Goal: Task Accomplishment & Management: Complete application form

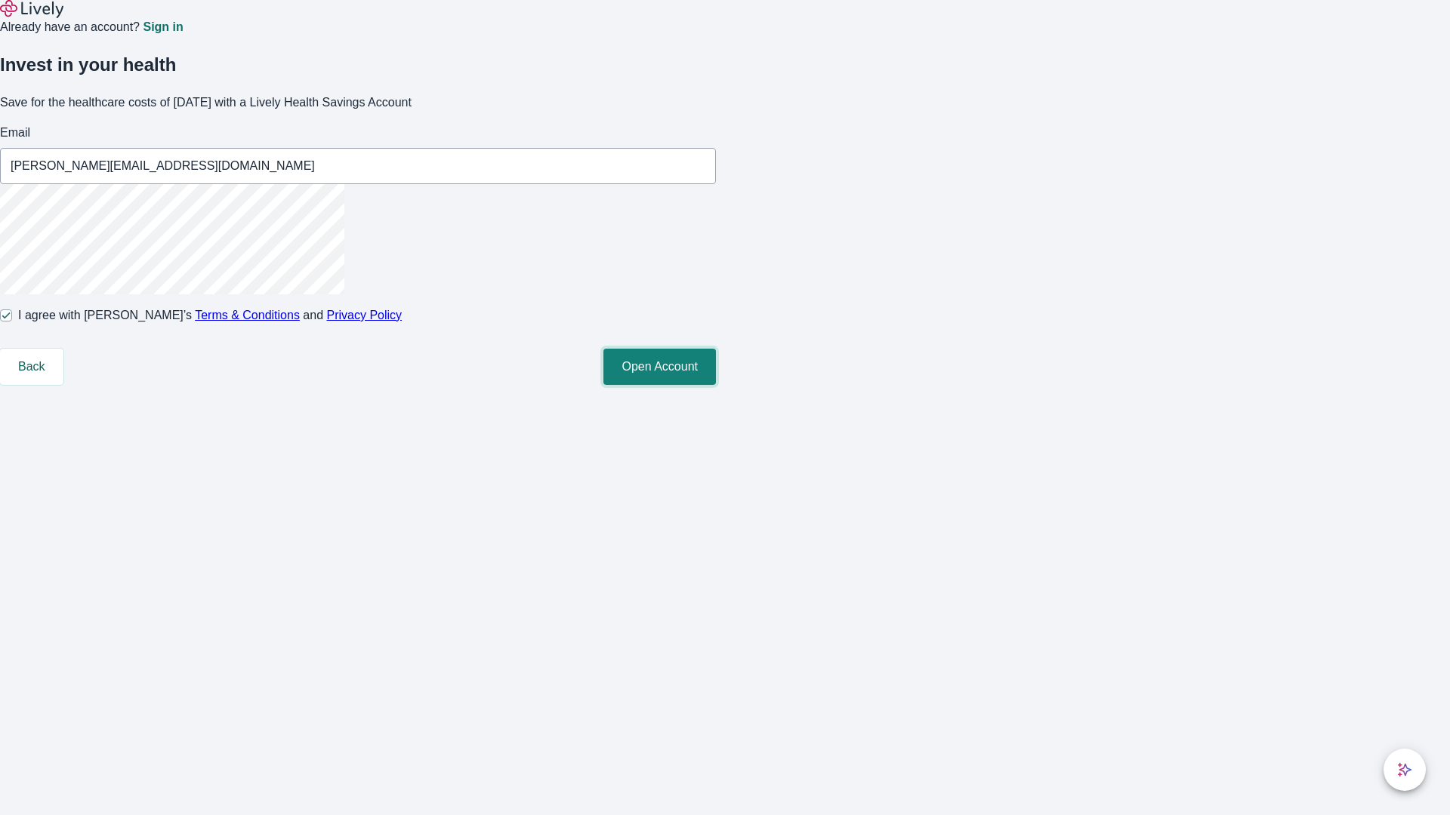
click at [716, 385] on button "Open Account" at bounding box center [659, 367] width 112 height 36
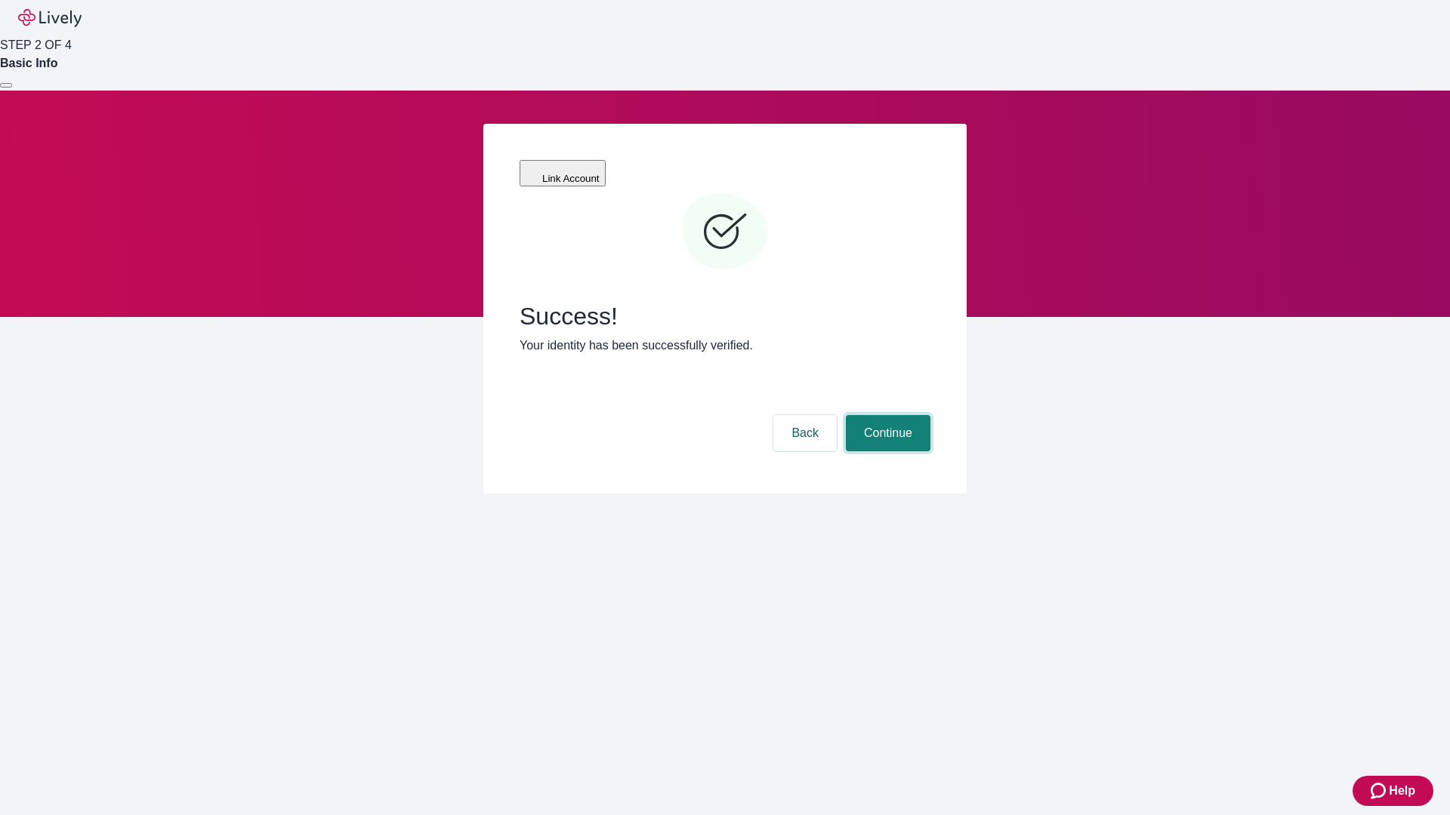
click at [886, 415] on button "Continue" at bounding box center [888, 433] width 85 height 36
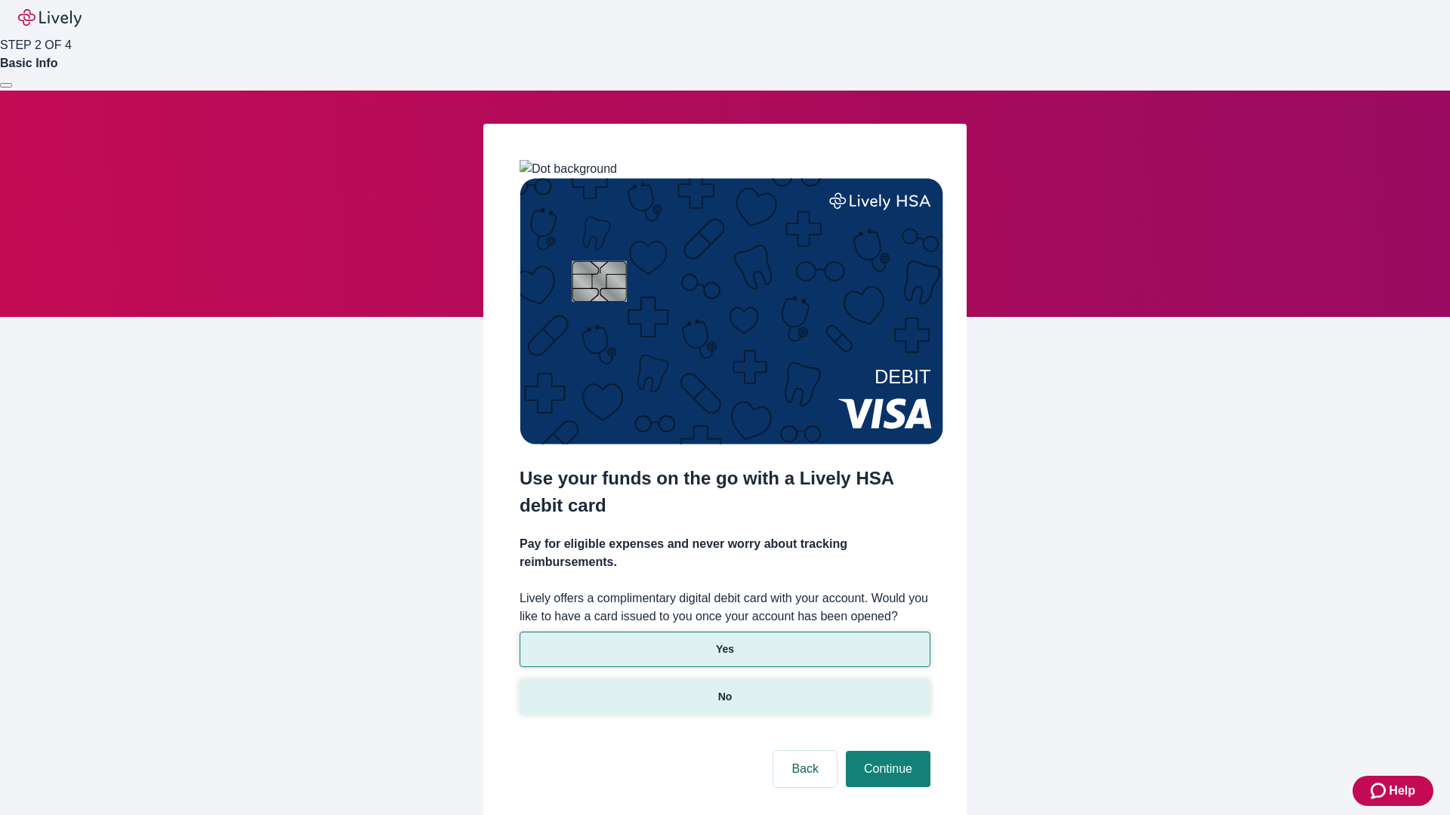
click at [724, 689] on p "No" at bounding box center [725, 697] width 14 height 16
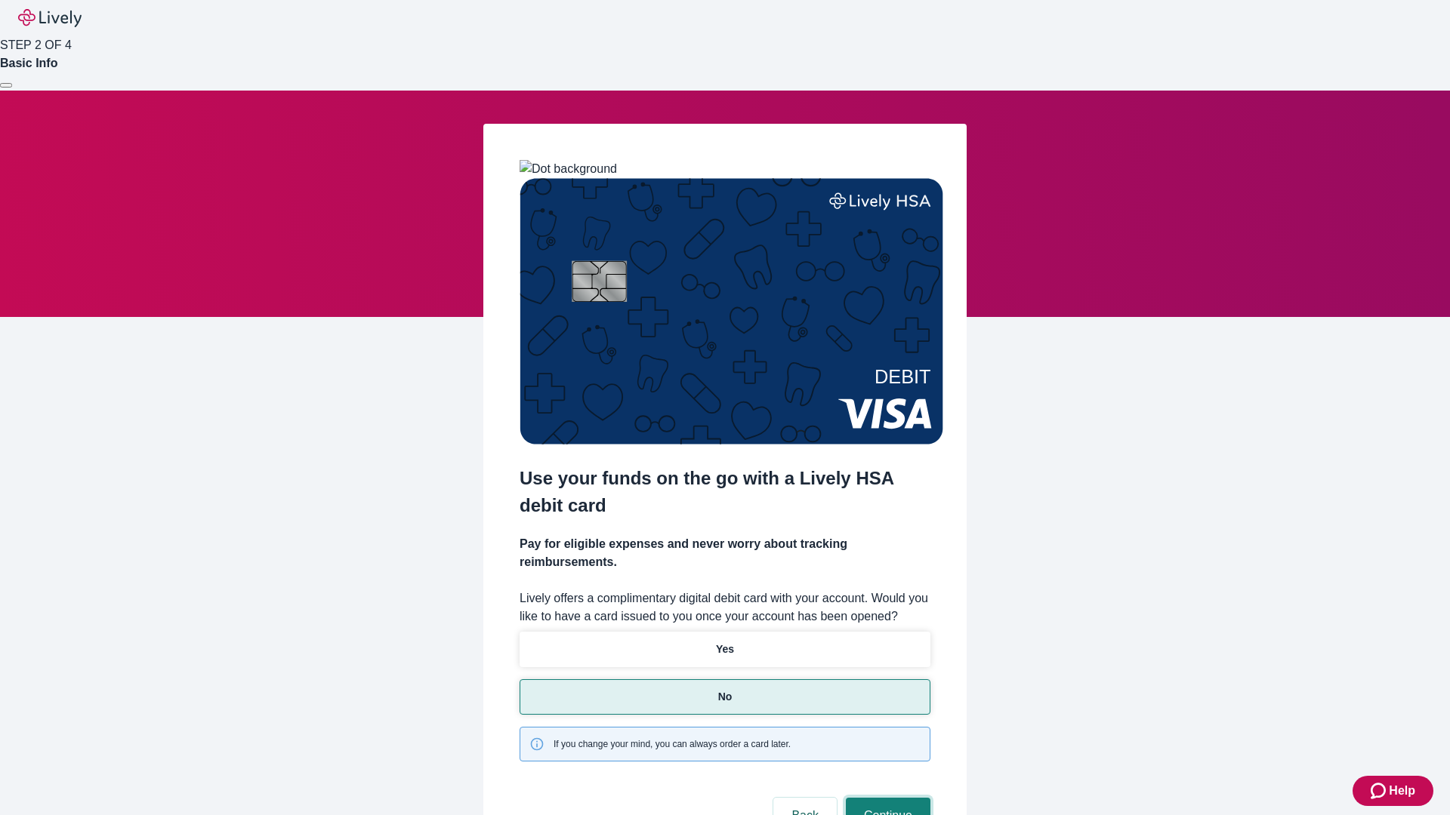
click at [886, 798] on button "Continue" at bounding box center [888, 816] width 85 height 36
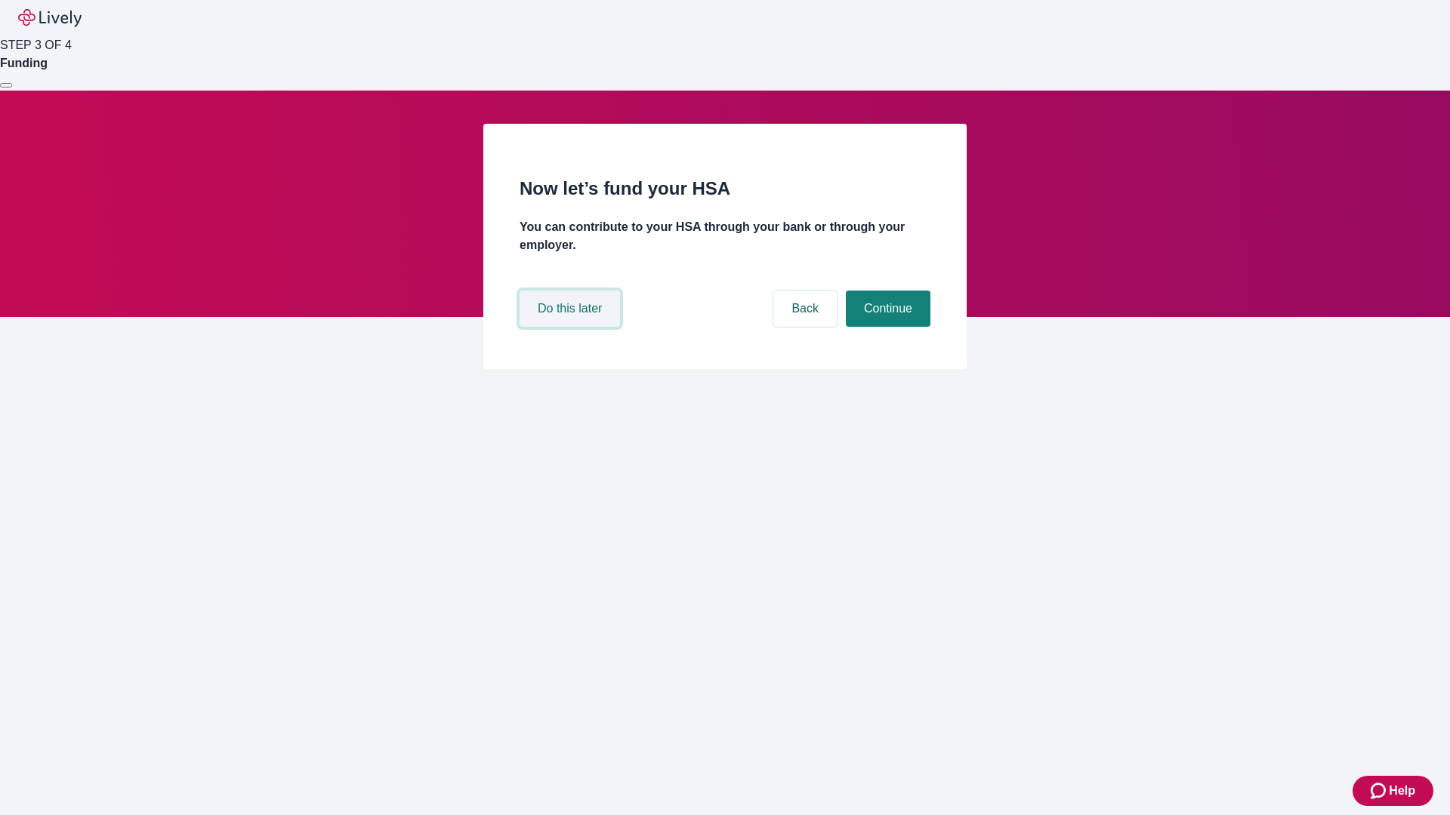
click at [572, 327] on button "Do this later" at bounding box center [569, 309] width 100 height 36
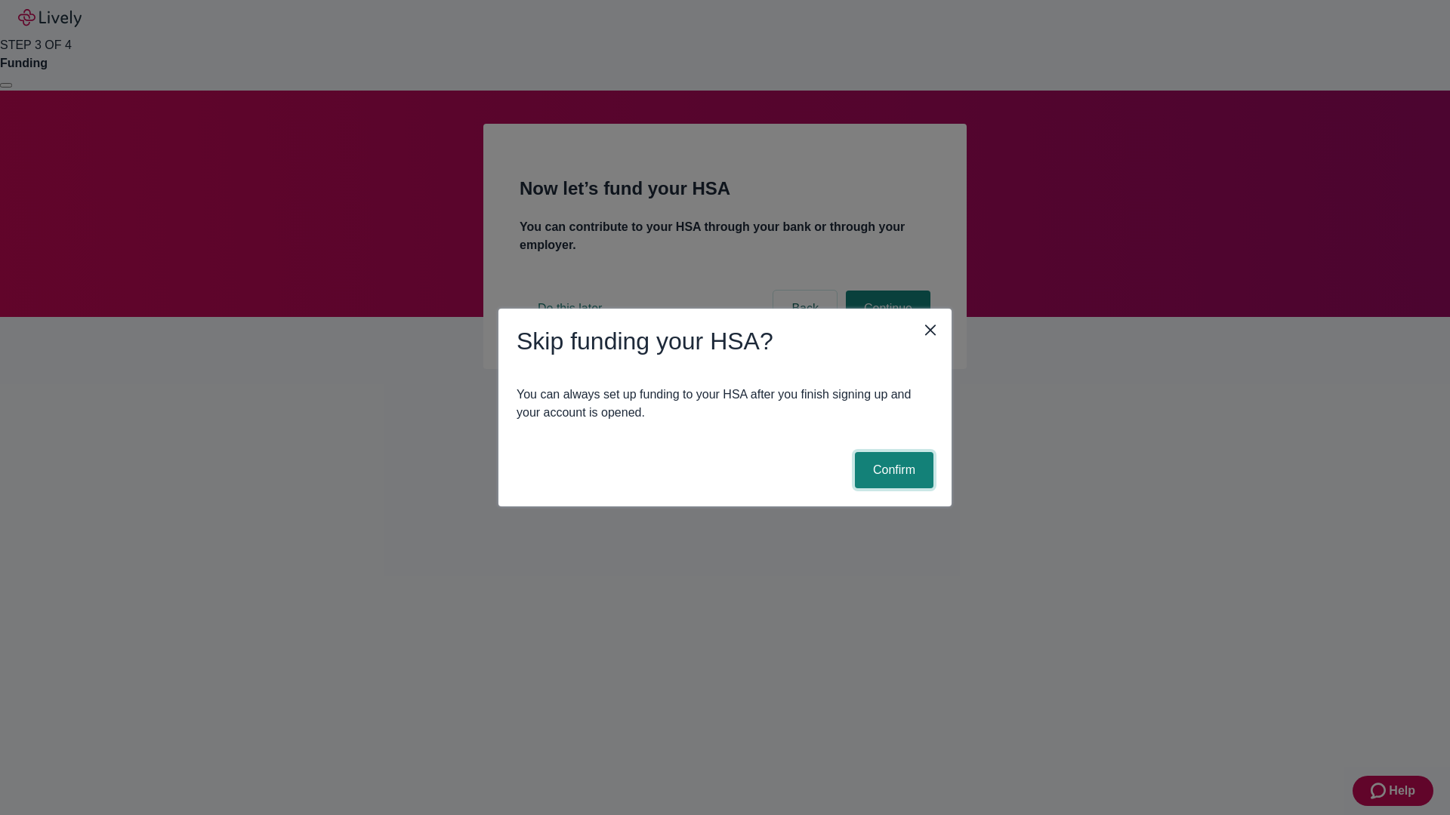
click at [892, 470] on button "Confirm" at bounding box center [894, 470] width 79 height 36
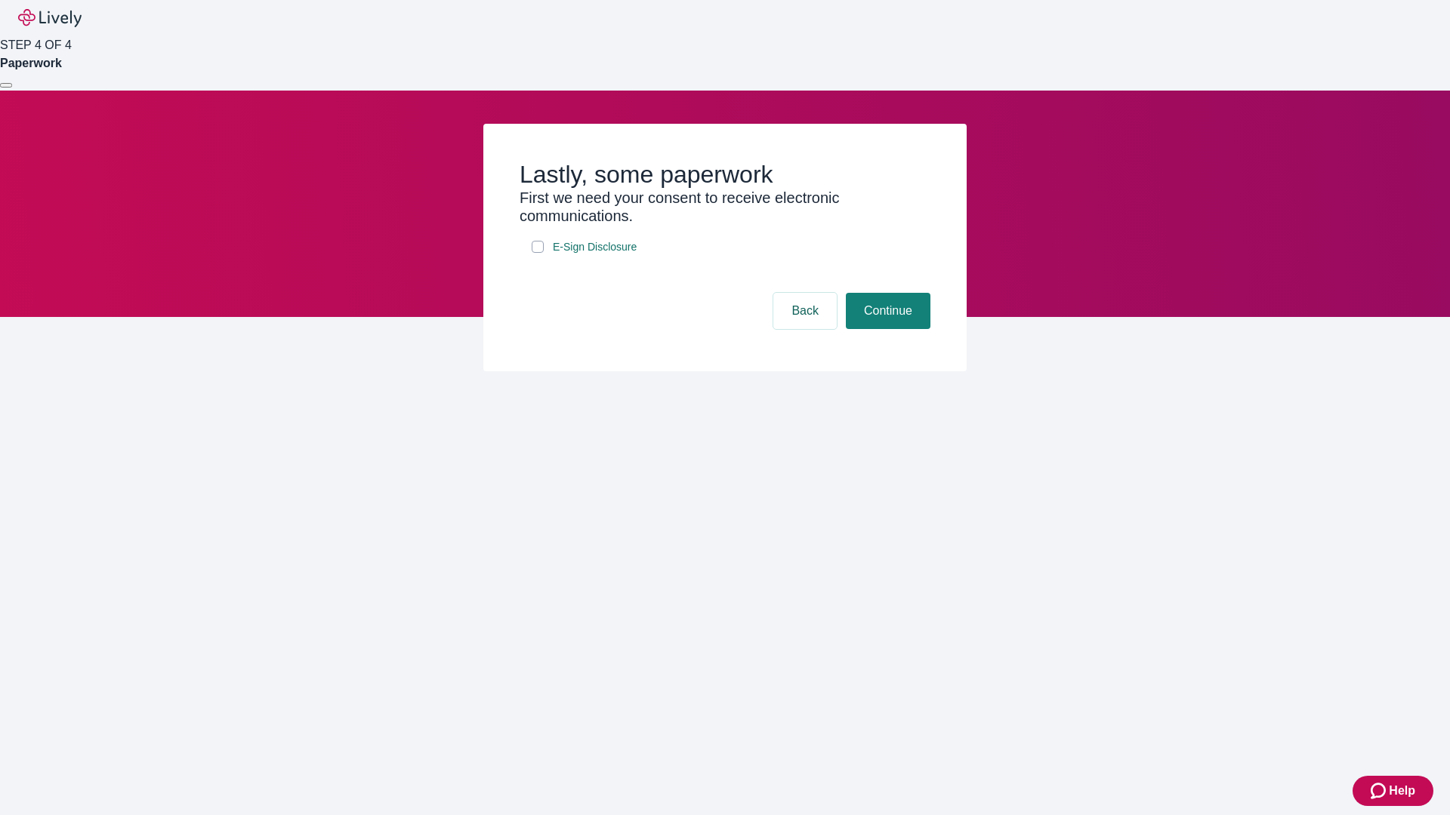
click at [538, 253] on input "E-Sign Disclosure" at bounding box center [537, 247] width 12 height 12
checkbox input "true"
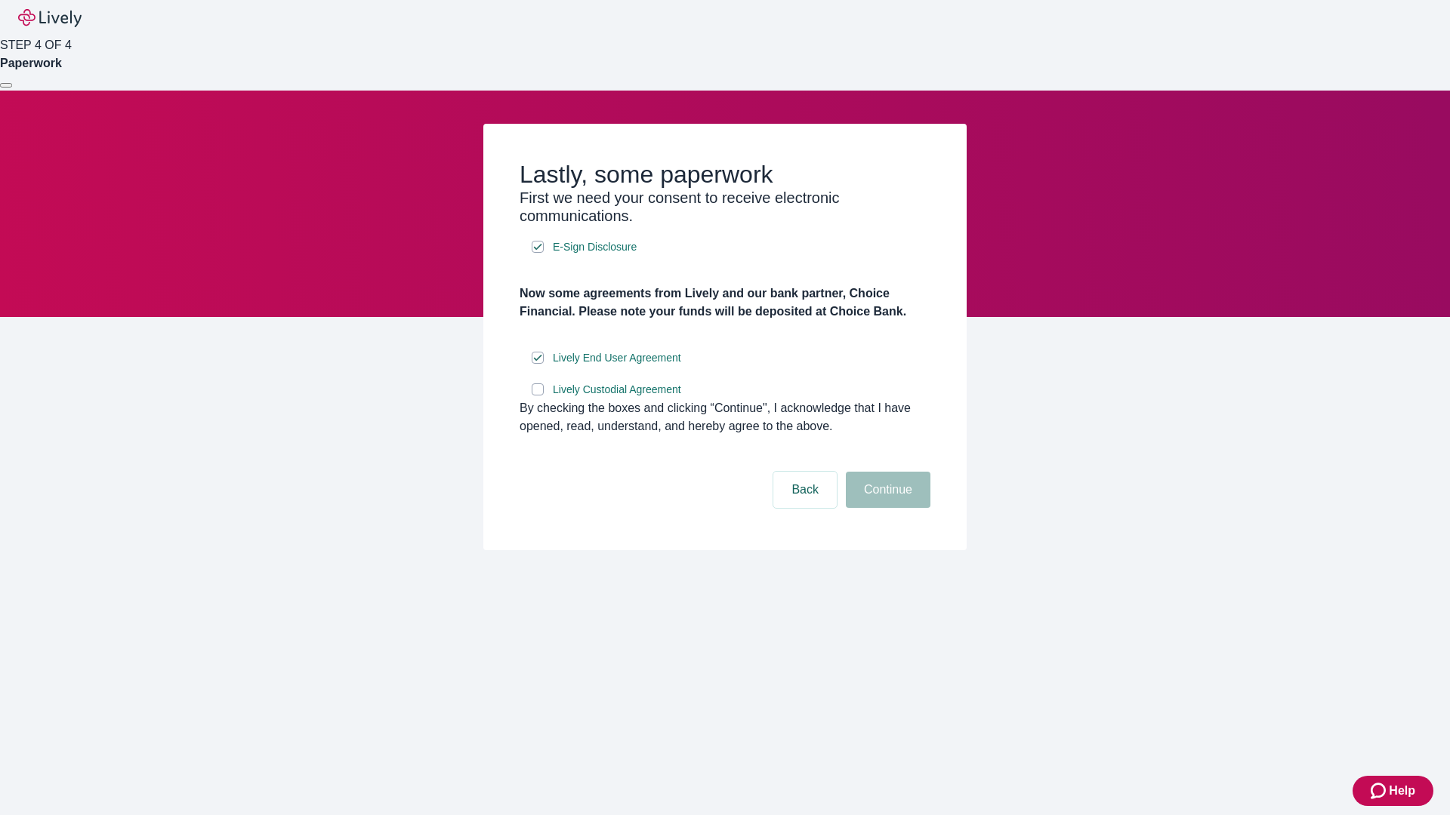
click at [538, 396] on input "Lively Custodial Agreement" at bounding box center [537, 390] width 12 height 12
checkbox input "true"
click at [886, 508] on button "Continue" at bounding box center [888, 490] width 85 height 36
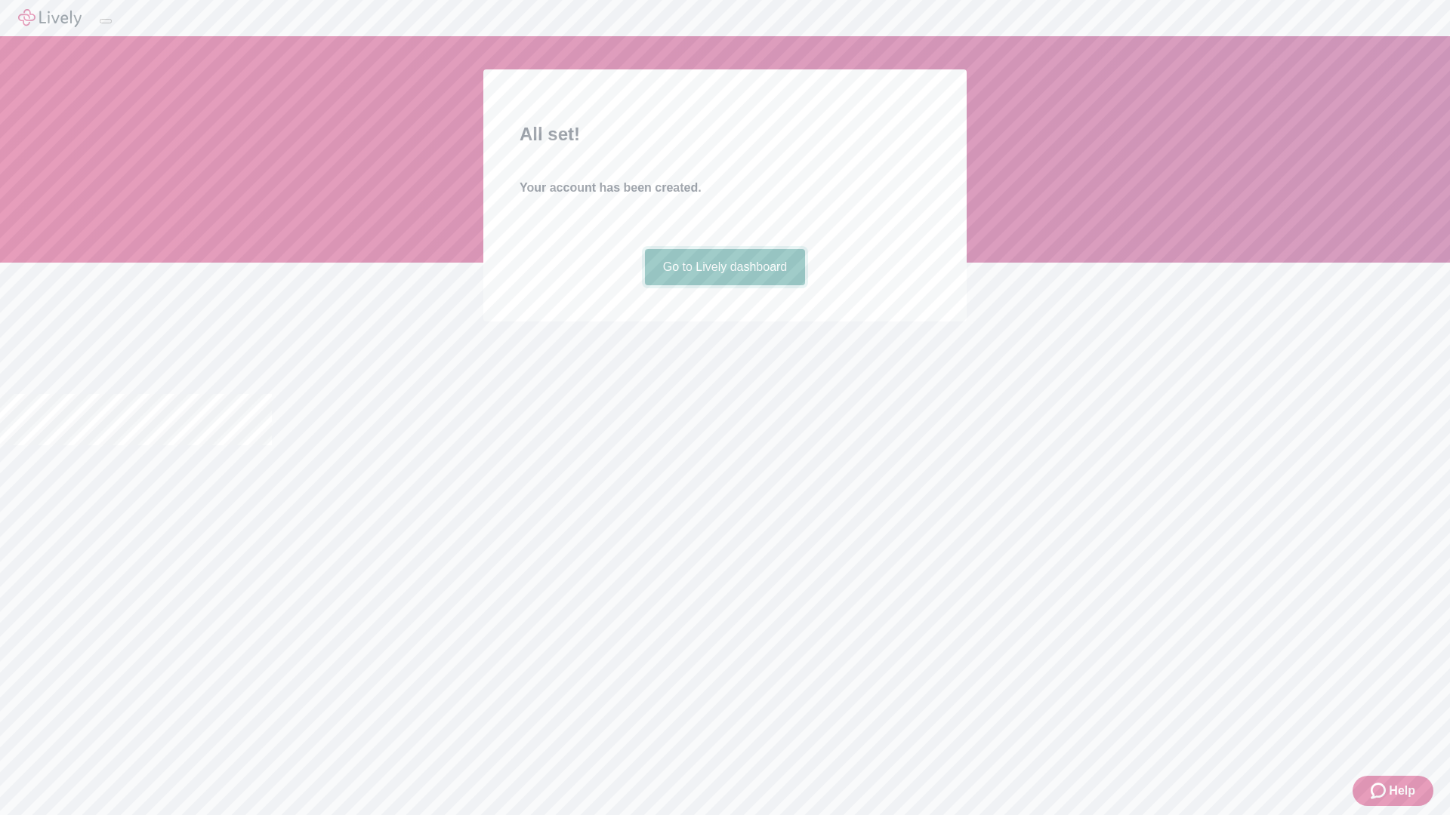
click at [724, 285] on link "Go to Lively dashboard" at bounding box center [725, 267] width 161 height 36
